Goal: Go to known website: Access a specific website the user already knows

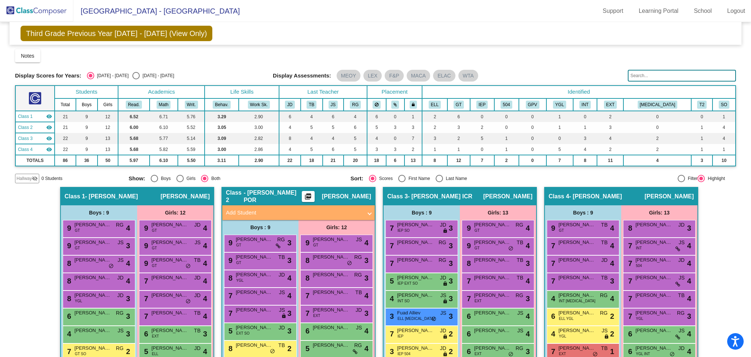
scroll to position [102, 0]
